Goal: Information Seeking & Learning: Learn about a topic

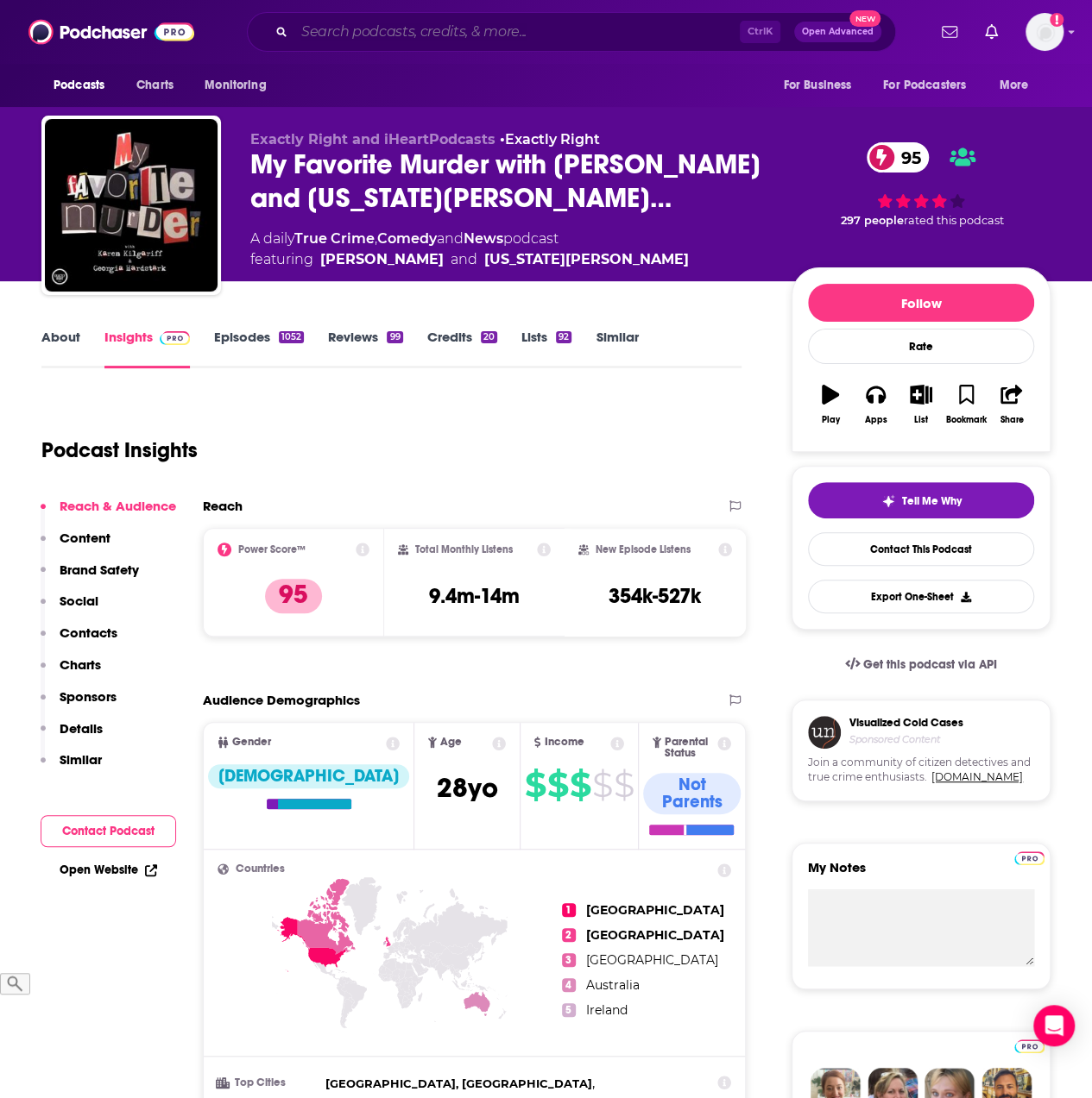
click at [314, 25] on input "Search podcasts, credits, & more..." at bounding box center [517, 32] width 446 height 27
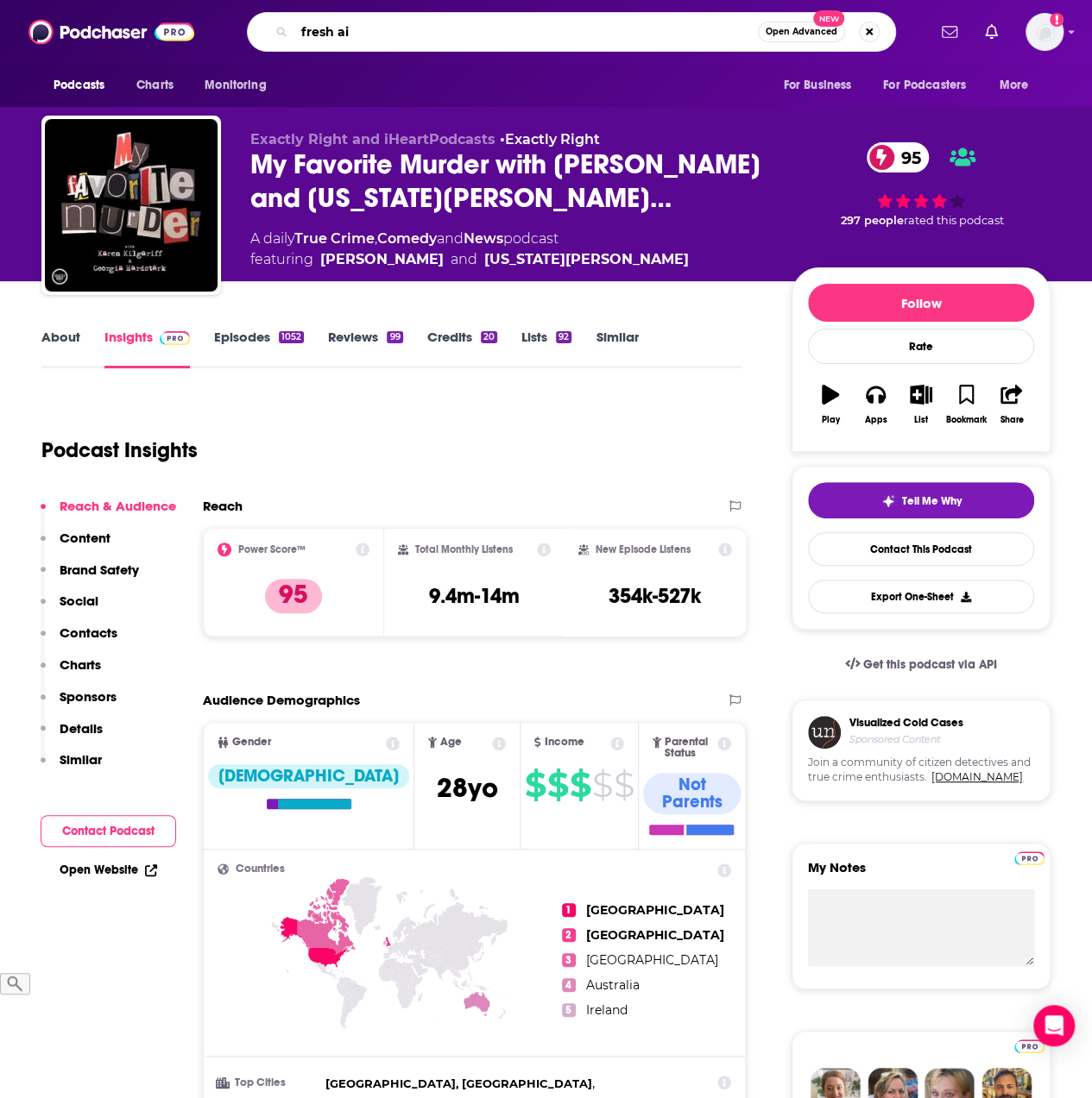
type input "fresh air"
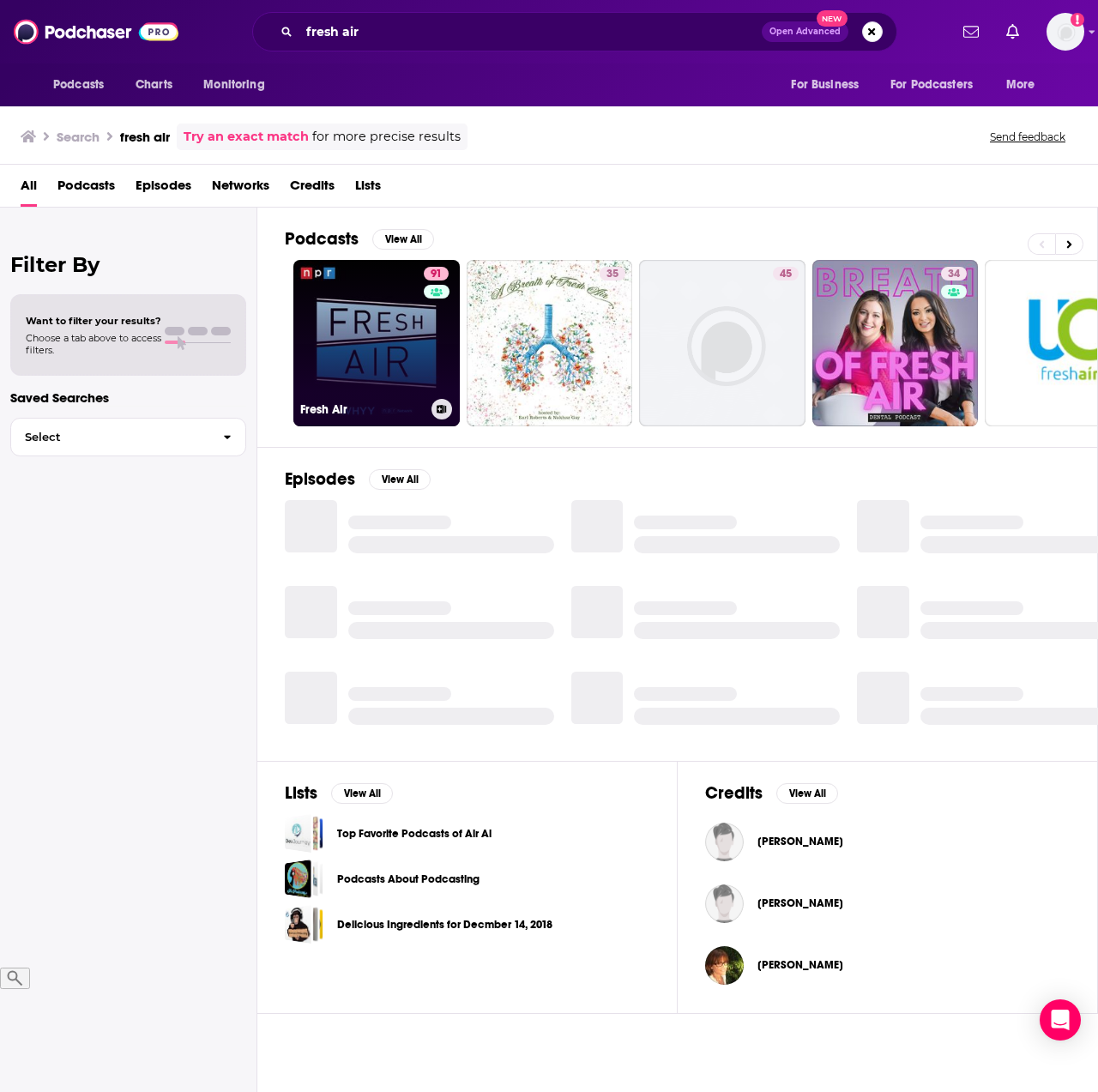
click at [370, 344] on link "91 Fresh Air" at bounding box center [376, 342] width 166 height 166
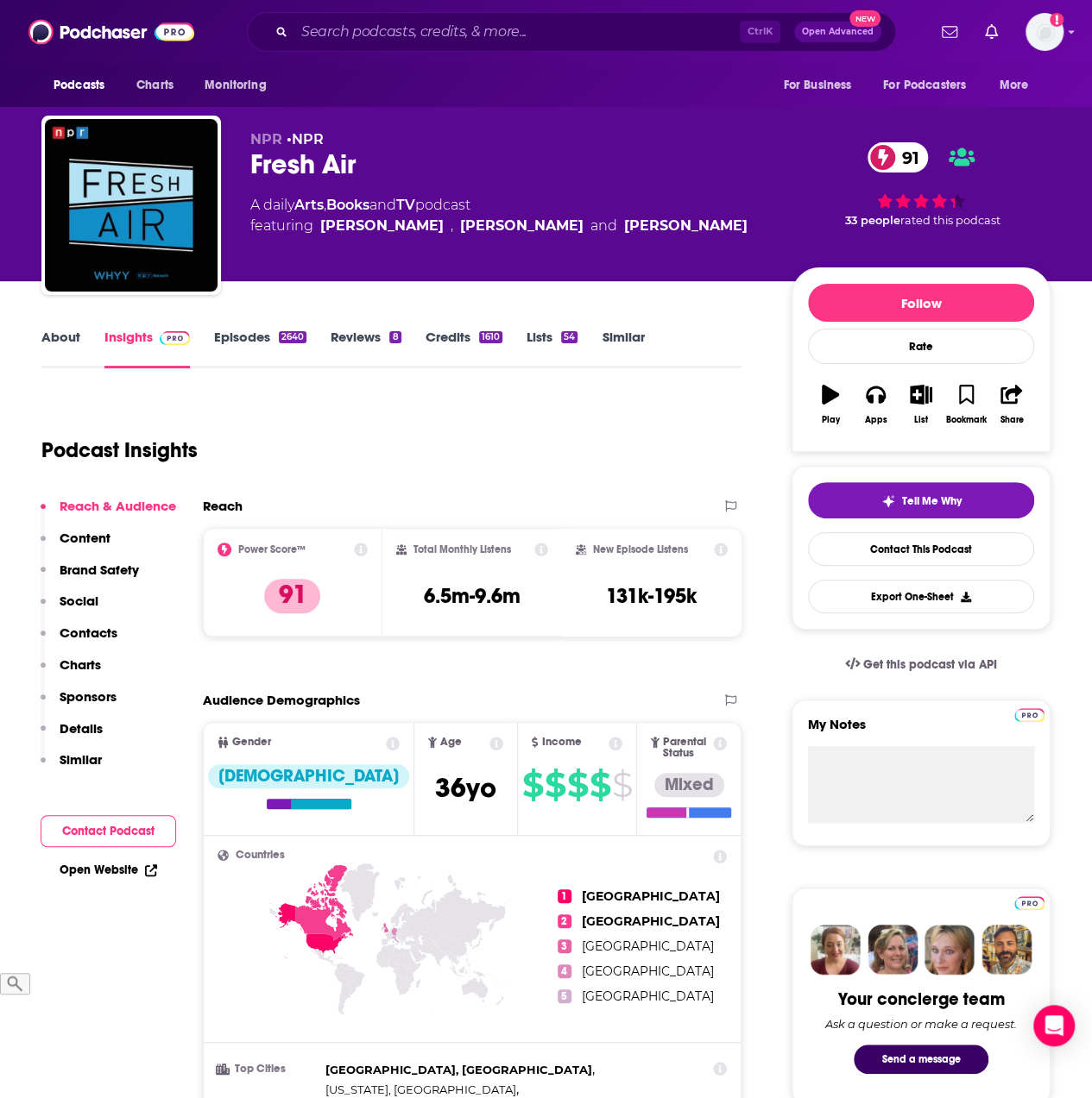
click at [56, 339] on link "About" at bounding box center [60, 348] width 39 height 39
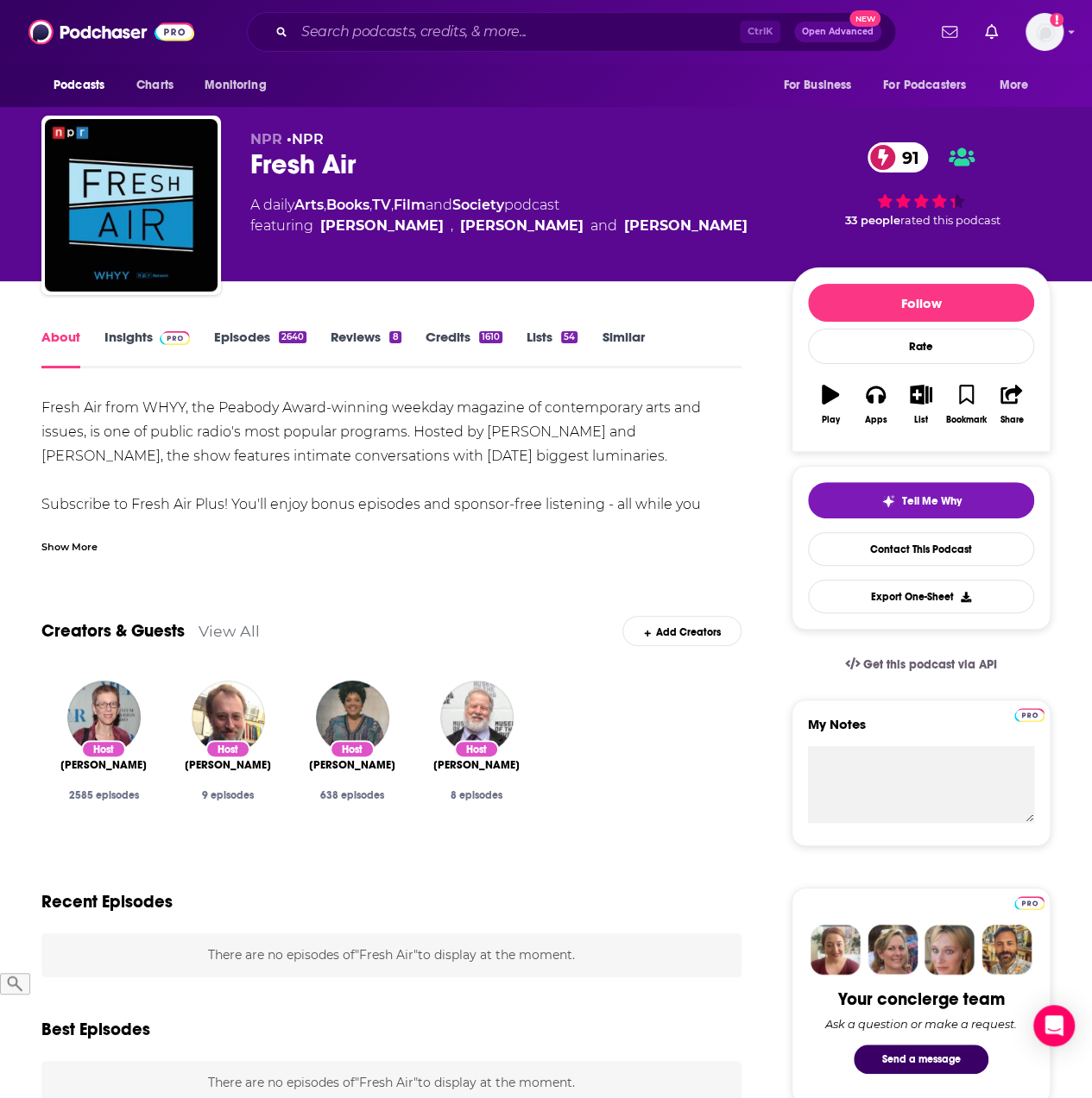
click at [76, 549] on div "Show More" at bounding box center [68, 546] width 56 height 16
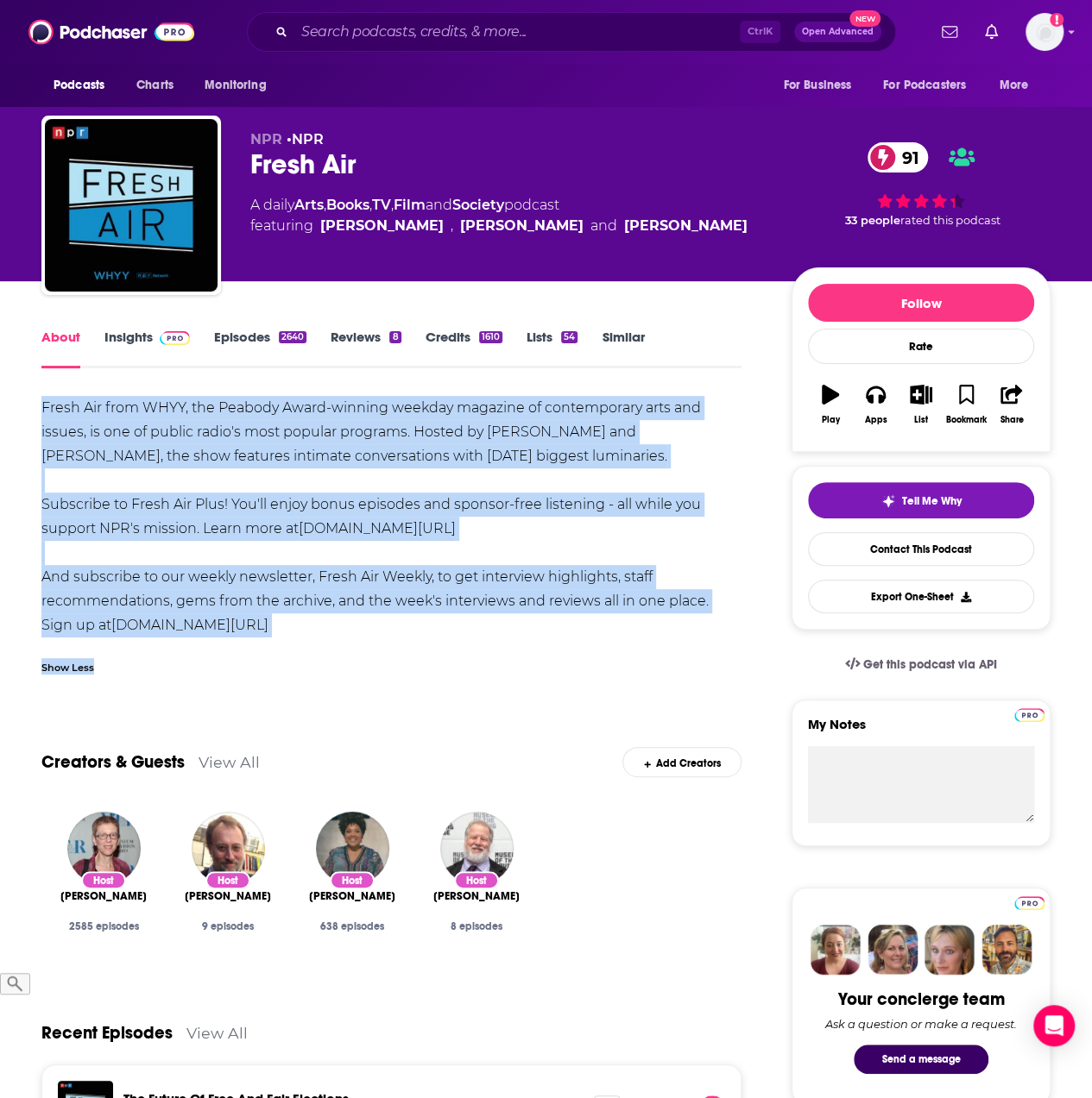
drag, startPoint x: 39, startPoint y: 405, endPoint x: 386, endPoint y: 638, distance: 418.0
click at [201, 548] on div "Fresh Air from WHYY, the Peabody Award-winning weekday magazine of contemporary…" at bounding box center [391, 517] width 700 height 242
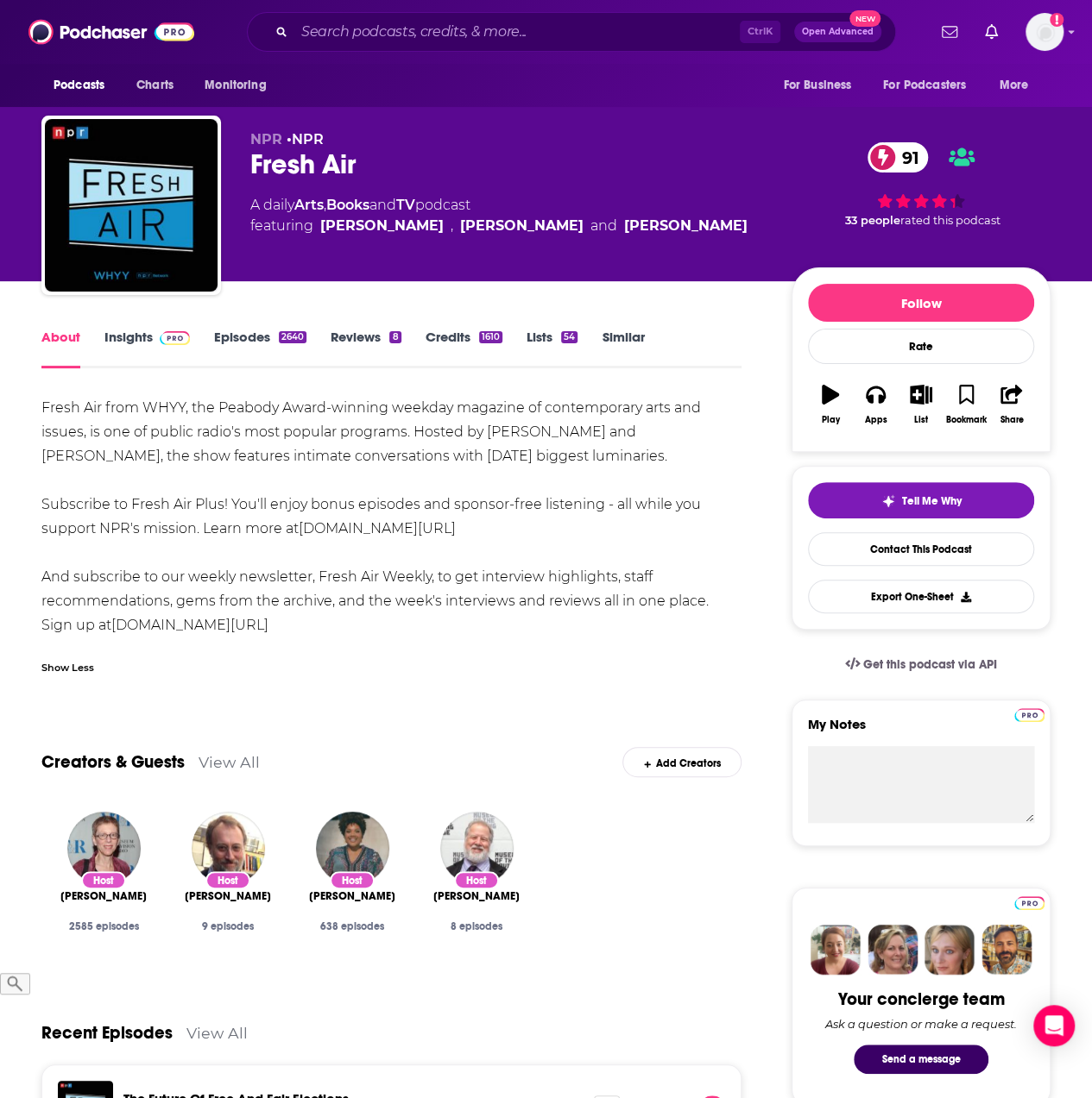
drag, startPoint x: 27, startPoint y: 406, endPoint x: 268, endPoint y: 627, distance: 327.0
copy div "Fresh Air from WHYY, the Peabody Award-winning weekday magazine of contemporary…"
click at [147, 338] on link "Insights" at bounding box center [147, 348] width 86 height 39
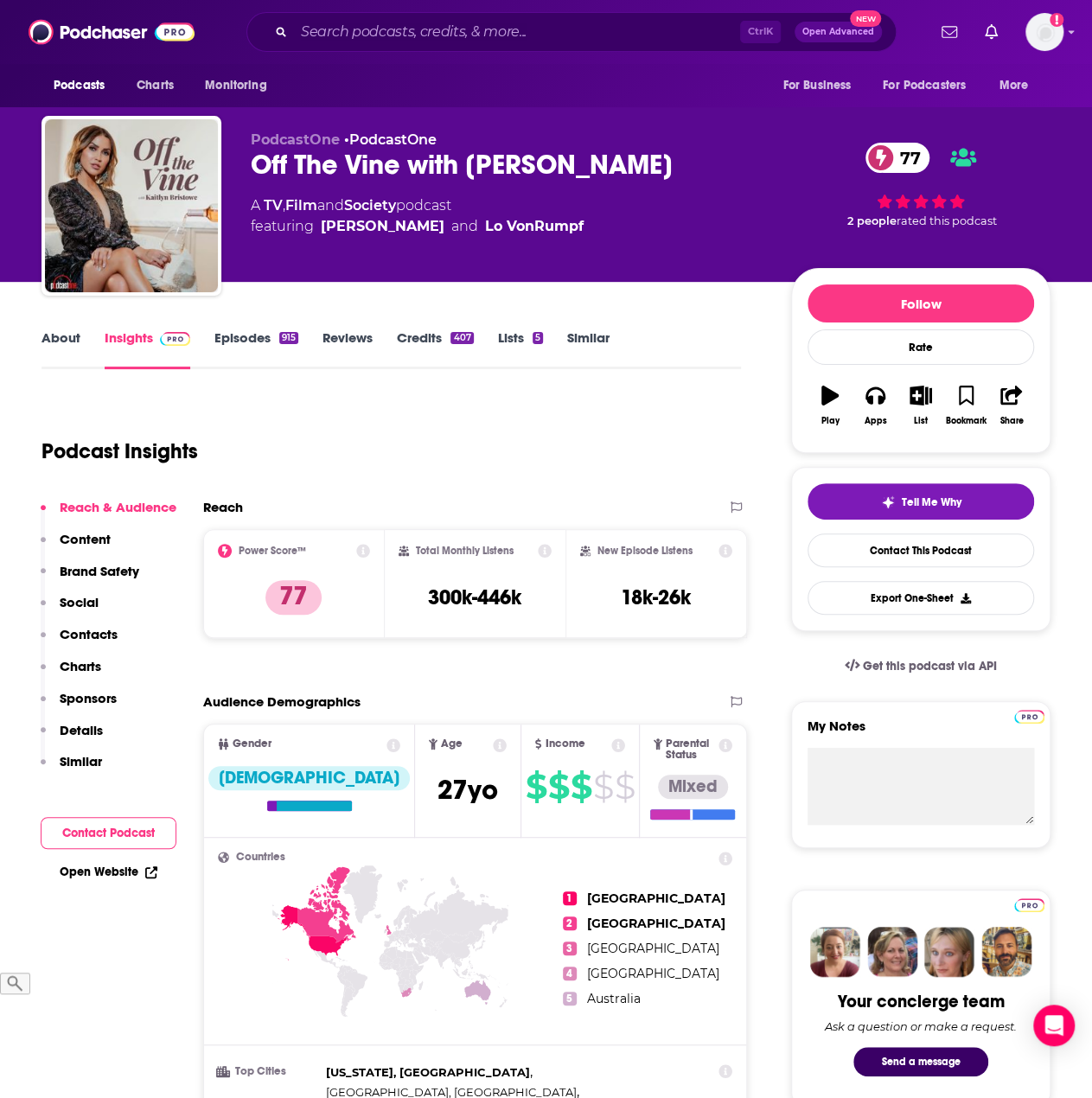
click at [474, 52] on div "Podcasts Charts Monitoring Ctrl K Open Advanced New For Business For Podcasters…" at bounding box center [546, 32] width 1092 height 64
click at [477, 30] on input "Search podcasts, credits, & more..." at bounding box center [517, 32] width 446 height 27
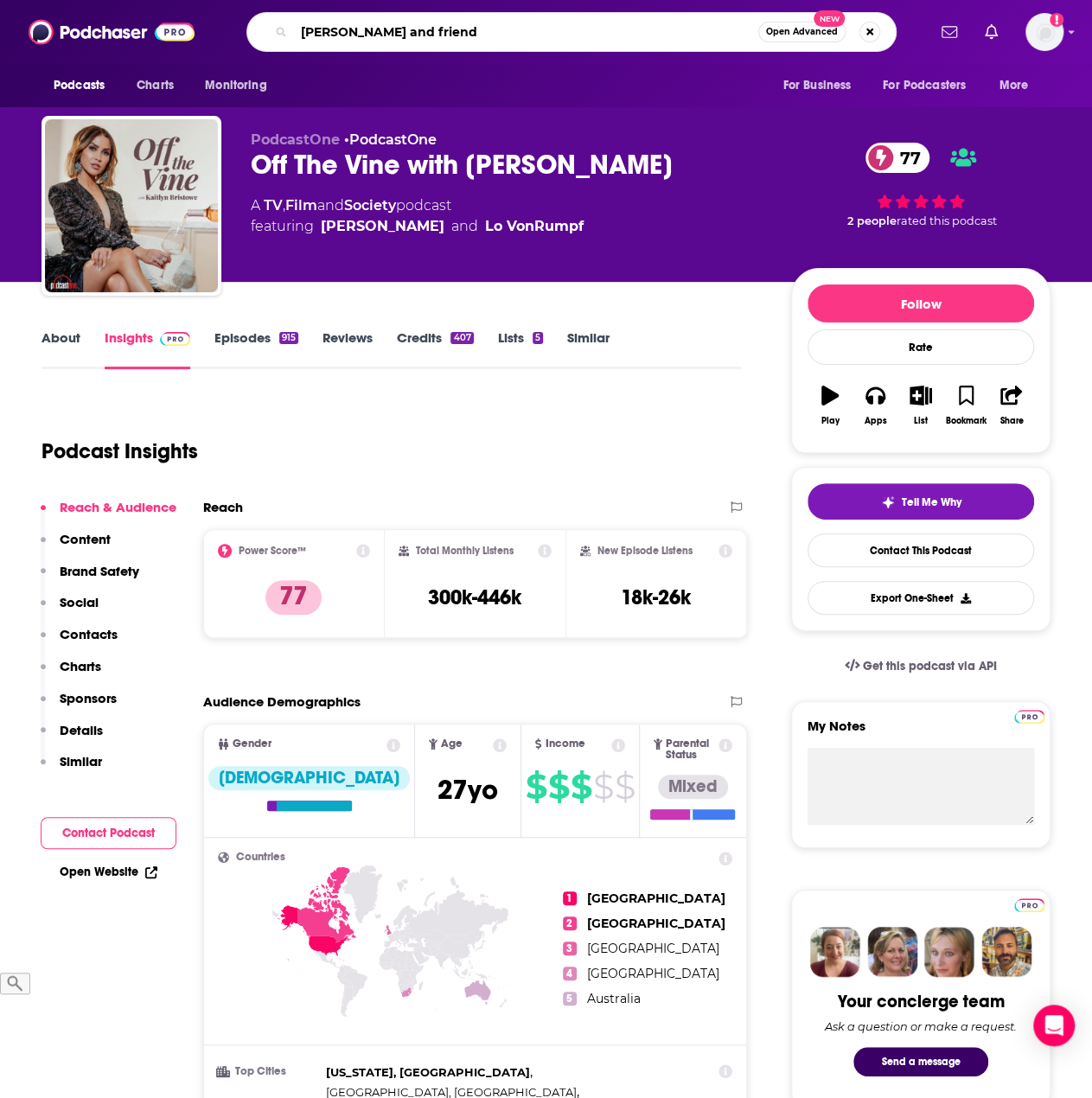
type input "shane and friends"
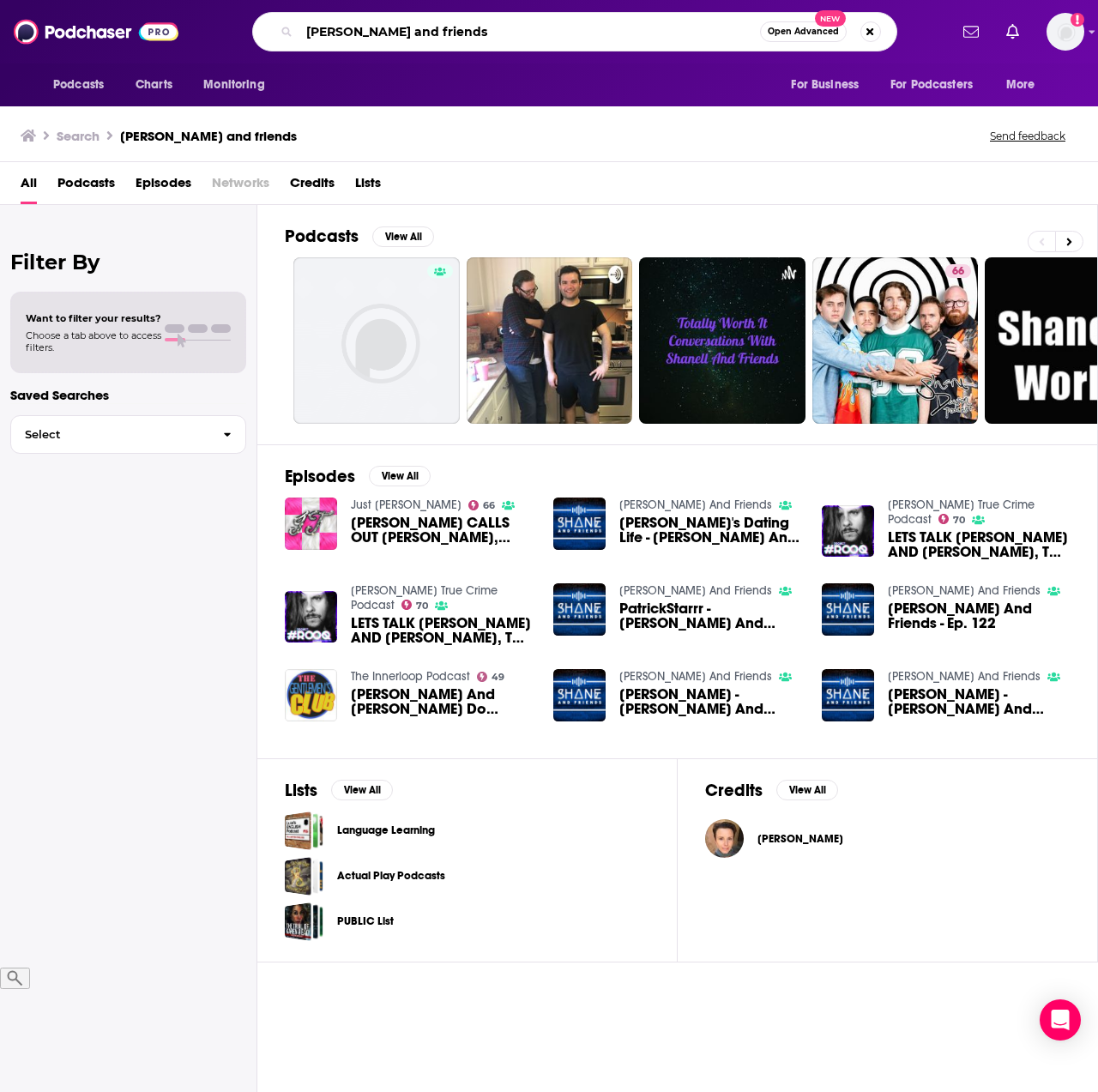
click at [382, 34] on input "shane and friends" at bounding box center [530, 32] width 461 height 27
click at [380, 34] on input "shane and friends" at bounding box center [530, 32] width 461 height 27
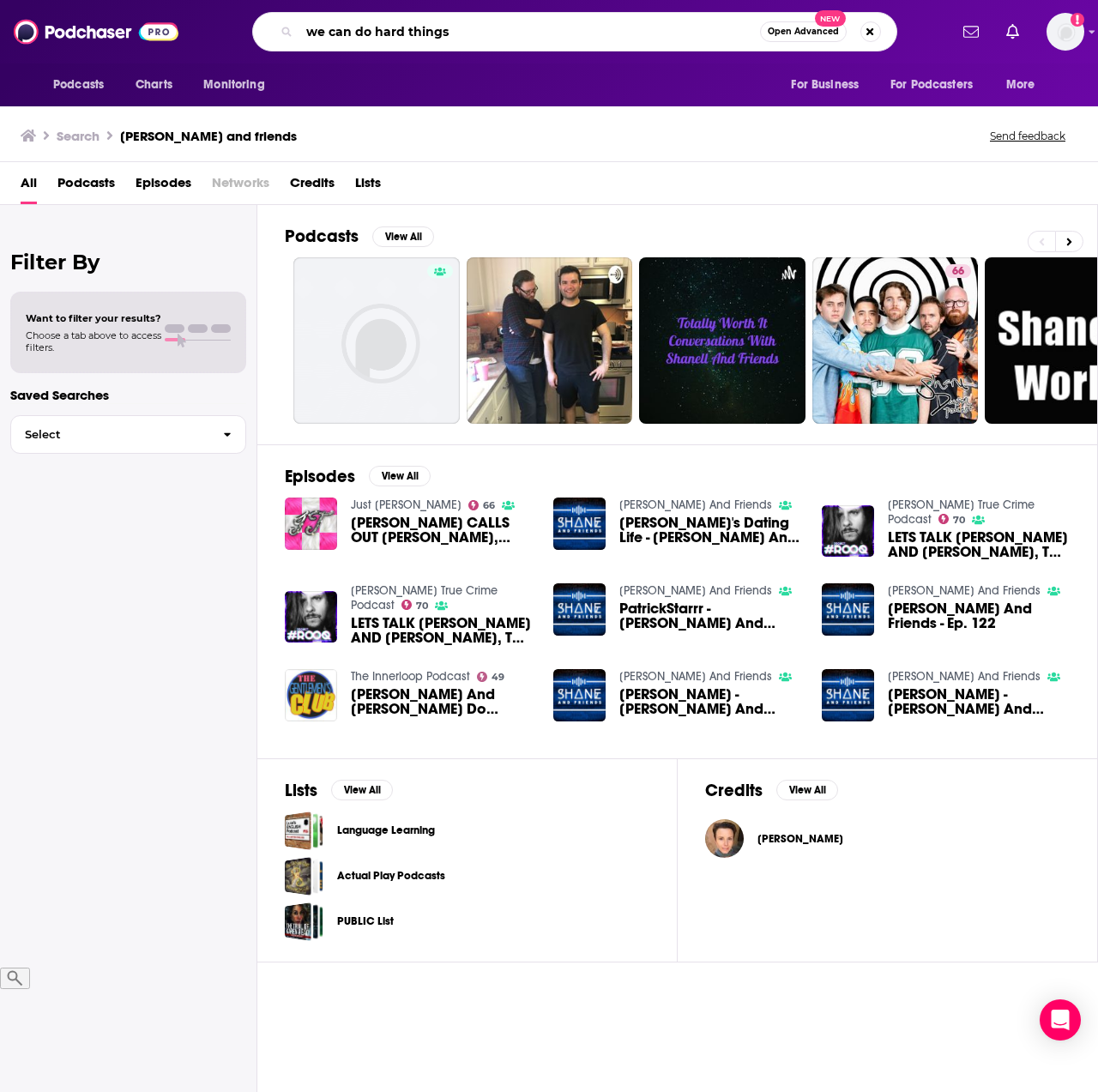
type input "we can do hard things"
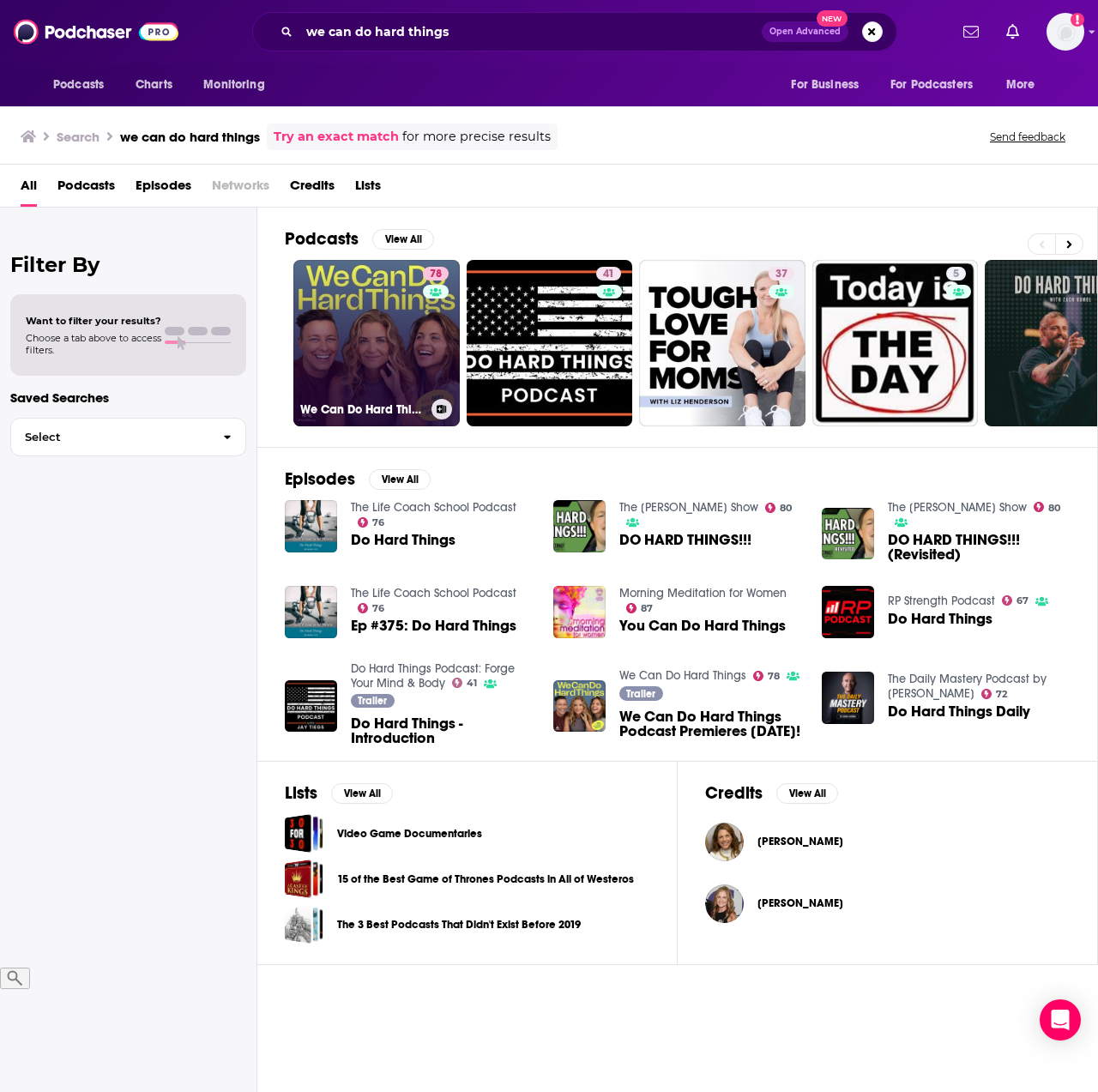
click at [309, 305] on link "78 We Can Do Hard Things" at bounding box center [376, 342] width 166 height 166
